Goal: Task Accomplishment & Management: Use online tool/utility

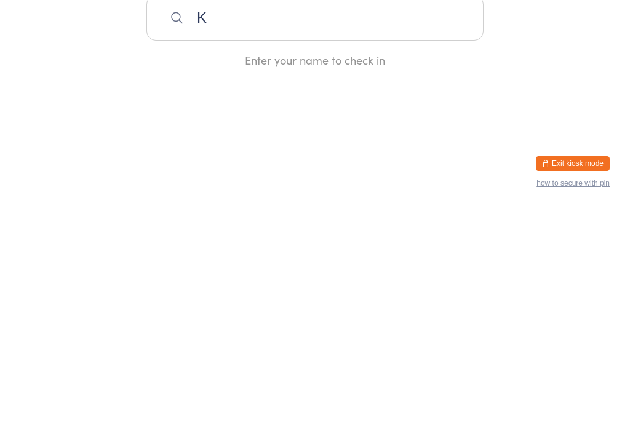
scroll to position [221, 0]
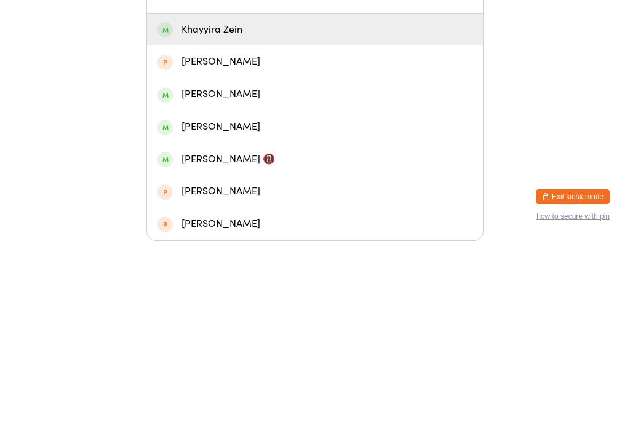
type input "Khayy"
click at [288, 210] on div "Khayyira Zein" at bounding box center [314, 218] width 315 height 17
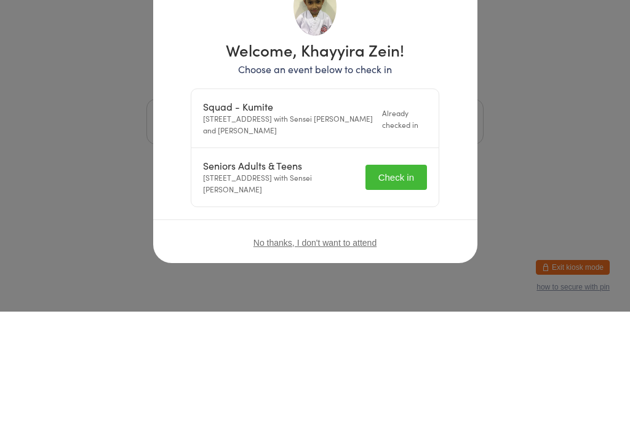
click at [409, 292] on div "Welcome, Khayyira Zein! Choose an event below to check in Squad - Kumite [STREE…" at bounding box center [315, 214] width 630 height 429
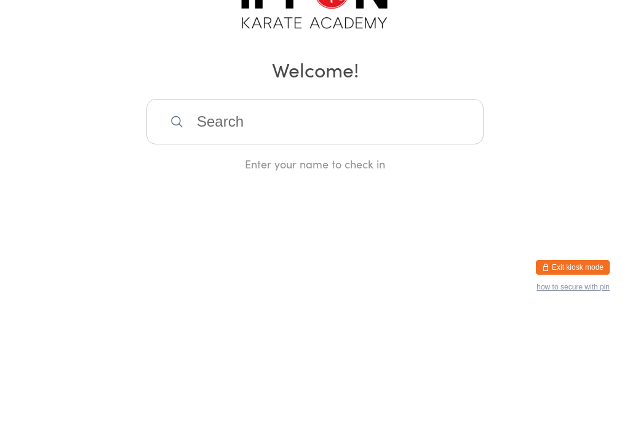
click at [338, 216] on input "search" at bounding box center [314, 239] width 337 height 46
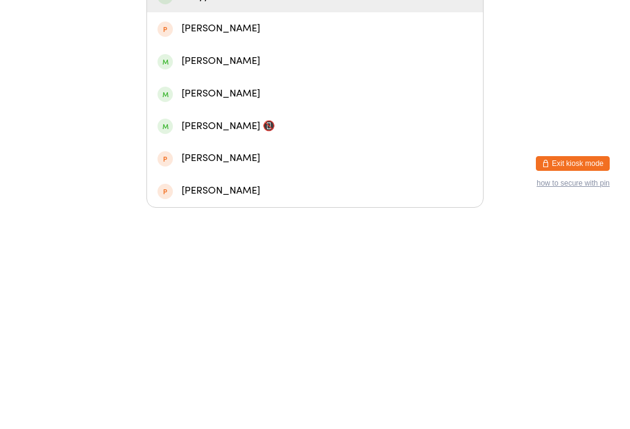
type input "Khayy"
click at [288, 210] on div "Khayyira Zein" at bounding box center [314, 218] width 315 height 17
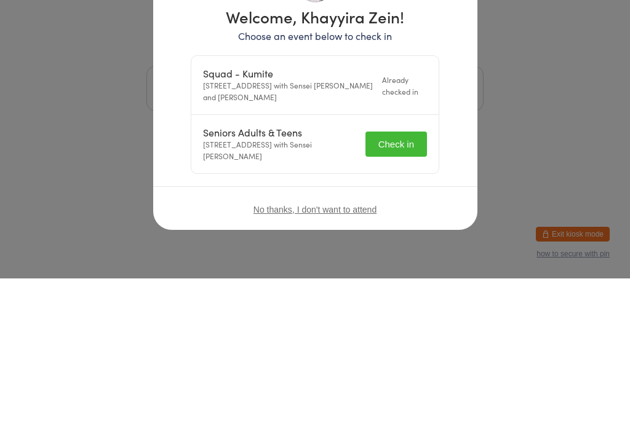
click at [399, 287] on button "Check in" at bounding box center [395, 294] width 61 height 25
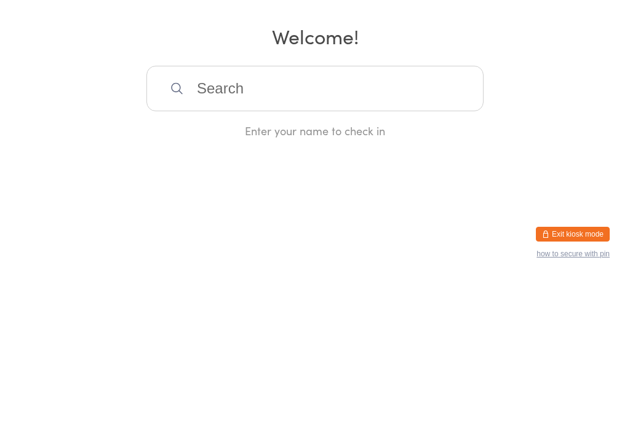
click at [429, 260] on input "search" at bounding box center [314, 239] width 337 height 46
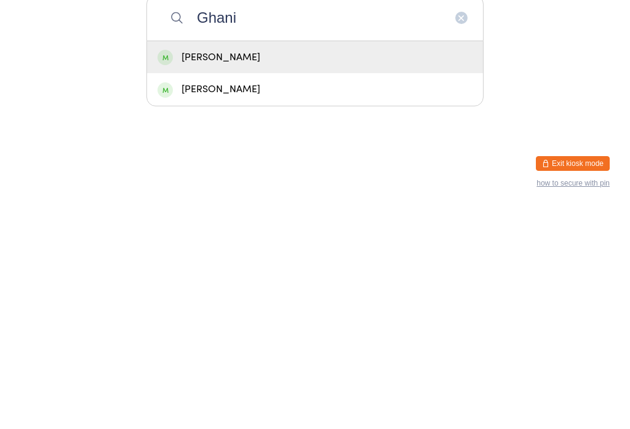
type input "Ghani"
click at [391, 271] on div "[PERSON_NAME]" at bounding box center [314, 279] width 315 height 17
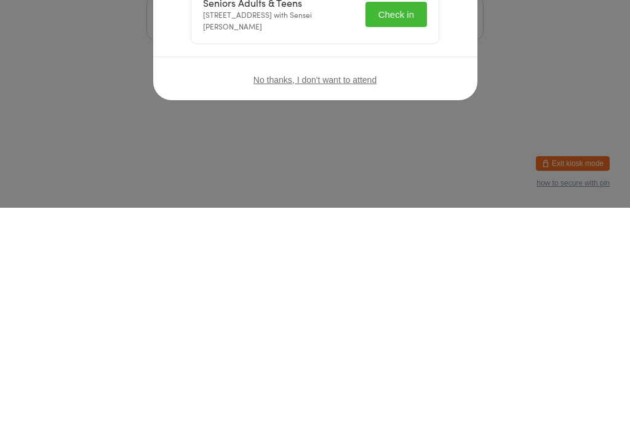
click at [406, 227] on button "Check in" at bounding box center [395, 235] width 61 height 25
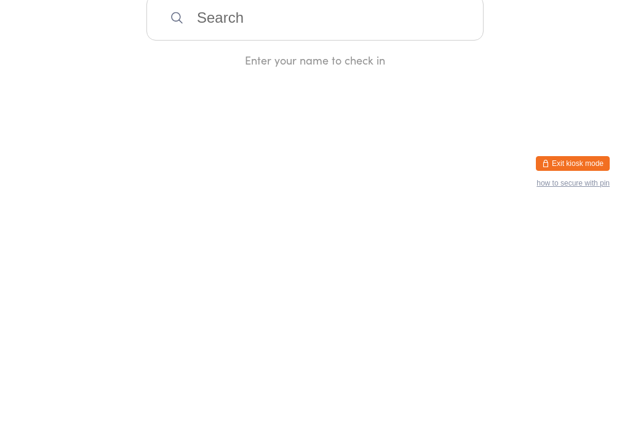
click at [445, 94] on div "Manual search Scanner input Check Out Welcome! Enter your name to check in" at bounding box center [315, 144] width 630 height 289
click at [210, 242] on input "search" at bounding box center [314, 239] width 337 height 46
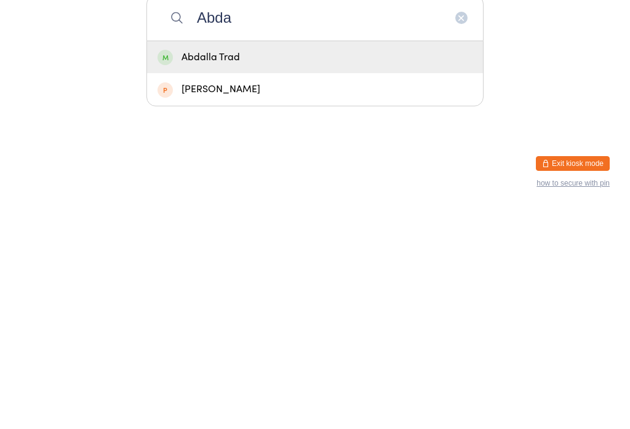
type input "Abda"
click at [197, 271] on div "Abdalla Trad" at bounding box center [314, 279] width 315 height 17
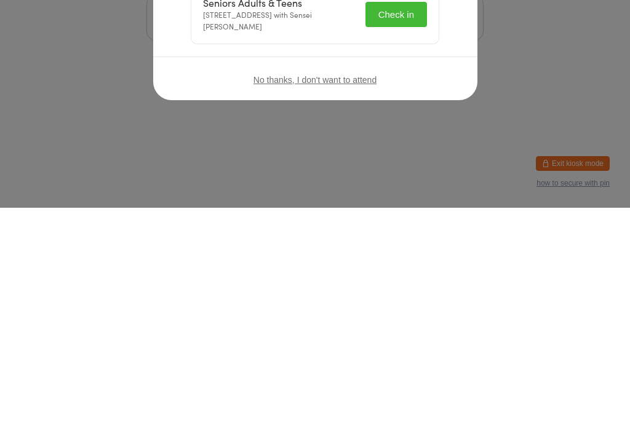
click at [381, 237] on button "Check in" at bounding box center [395, 235] width 61 height 25
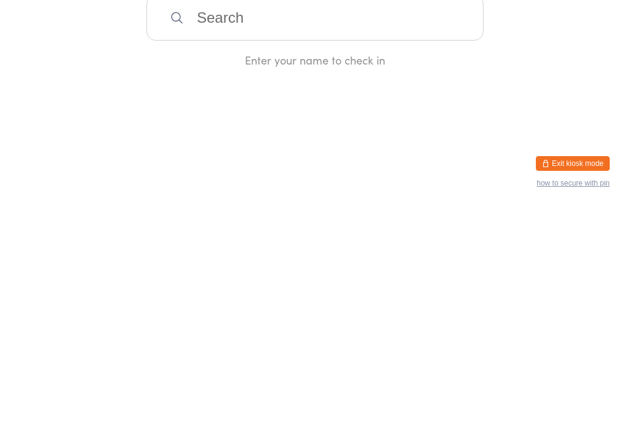
click at [309, 218] on div "Manual search Scanner input Check Out Welcome! Enter your name to check in" at bounding box center [315, 144] width 630 height 289
click at [295, 239] on input "search" at bounding box center [314, 239] width 337 height 46
type input "Ewan"
click at [271, 271] on div "[PERSON_NAME]-[PERSON_NAME]" at bounding box center [314, 279] width 315 height 17
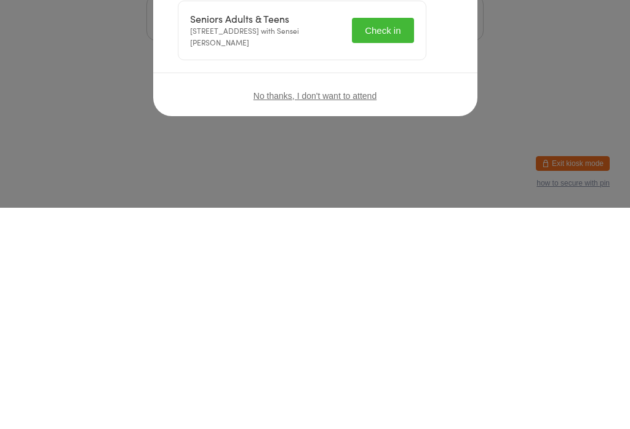
click at [405, 239] on button "Check in" at bounding box center [382, 251] width 61 height 25
